Goal: Transaction & Acquisition: Purchase product/service

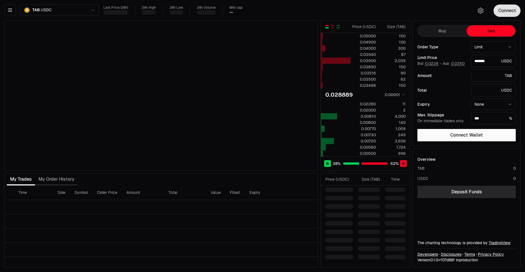
click at [509, 12] on button "Connect" at bounding box center [506, 10] width 27 height 12
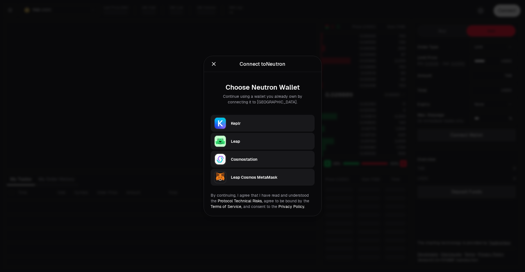
click at [250, 121] on div "Keplr" at bounding box center [271, 123] width 80 height 6
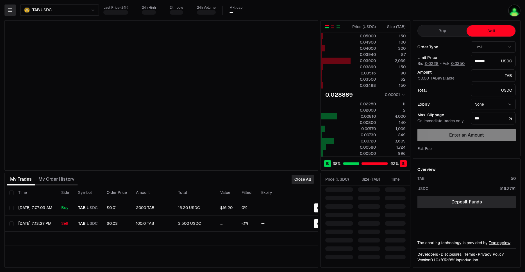
click at [7, 7] on button "button" at bounding box center [9, 9] width 11 height 11
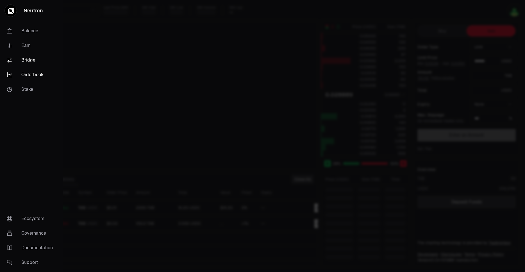
click at [26, 61] on link "Bridge" at bounding box center [31, 60] width 58 height 15
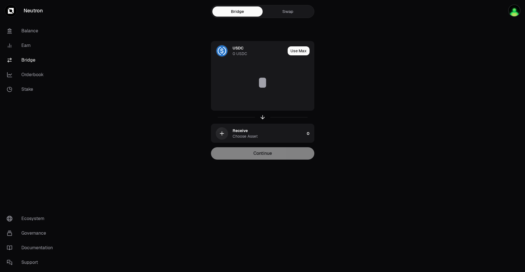
click at [276, 12] on link "Swap" at bounding box center [287, 11] width 50 height 10
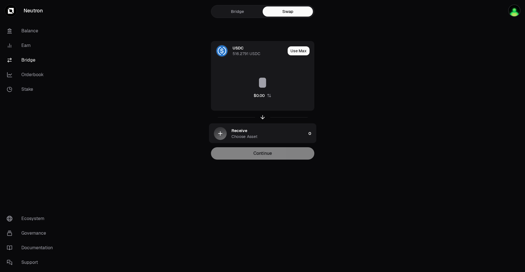
click at [261, 121] on div at bounding box center [262, 117] width 103 height 13
click at [261, 119] on icon "button" at bounding box center [262, 117] width 6 height 6
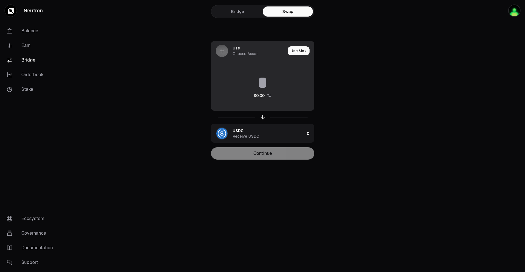
click at [235, 49] on div "Use" at bounding box center [235, 48] width 7 height 6
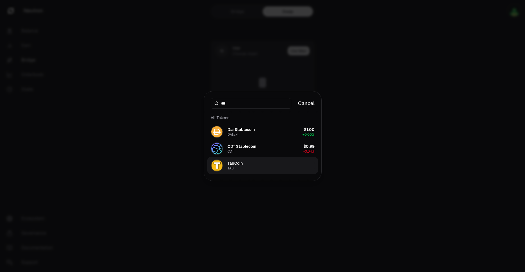
type input "***"
click at [236, 166] on div "TabCoin" at bounding box center [234, 163] width 15 height 6
drag, startPoint x: 223, startPoint y: 162, endPoint x: 360, endPoint y: 60, distance: 170.8
click at [224, 162] on div "TabCoin TAB" at bounding box center [227, 165] width 32 height 12
click at [270, 164] on button "TabCoin TAB" at bounding box center [262, 165] width 111 height 17
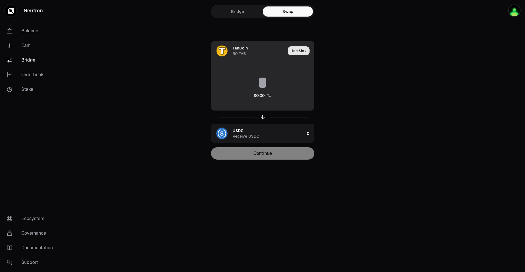
click at [300, 50] on button "Use Max" at bounding box center [298, 50] width 22 height 9
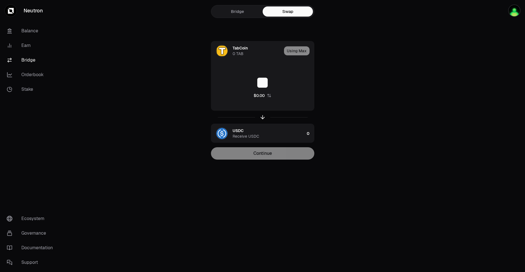
type input "*"
